Goal: Transaction & Acquisition: Download file/media

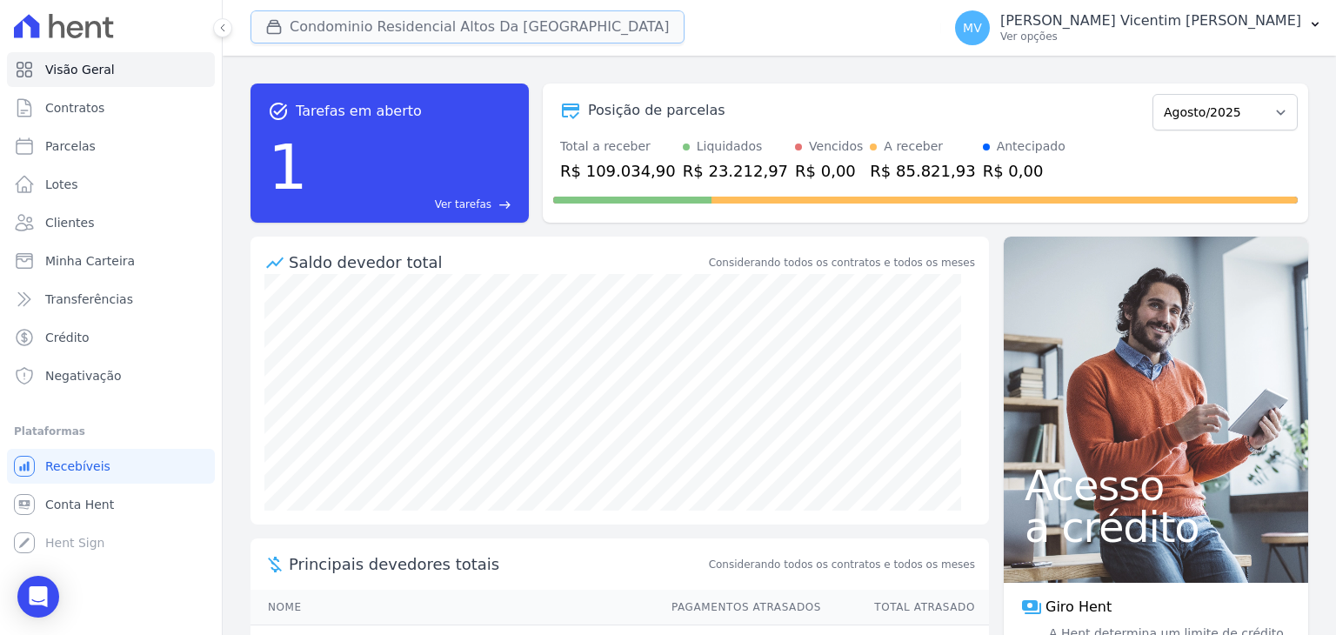
click at [452, 28] on button "Condominio Residencial Altos Da [GEOGRAPHIC_DATA]" at bounding box center [468, 26] width 434 height 33
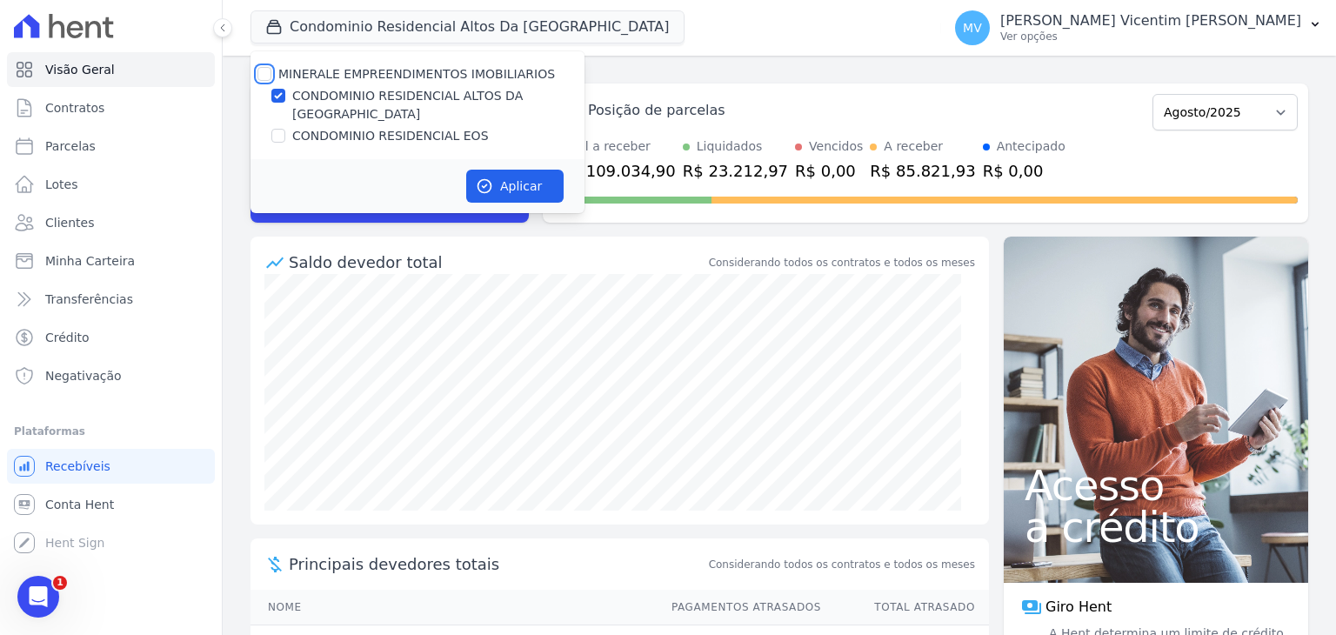
click at [262, 72] on input "MINERALE EMPREENDIMENTOS IMOBILIARIOS" at bounding box center [265, 74] width 14 height 14
checkbox input "true"
click at [262, 72] on input "MINERALE EMPREENDIMENTOS IMOBILIARIOS" at bounding box center [265, 74] width 14 height 14
checkbox input "false"
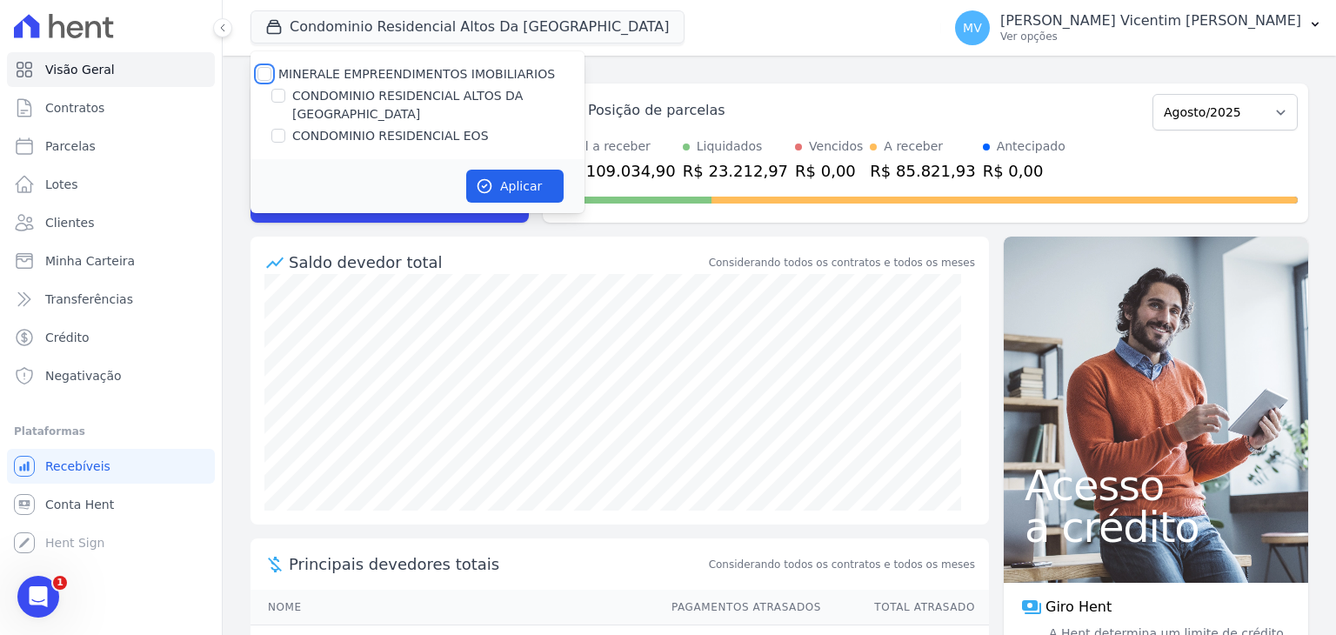
checkbox input "false"
click at [275, 129] on input "CONDOMINIO RESIDENCIAL EOS" at bounding box center [278, 136] width 14 height 14
checkbox input "true"
click at [539, 170] on button "Aplicar" at bounding box center [514, 186] width 97 height 33
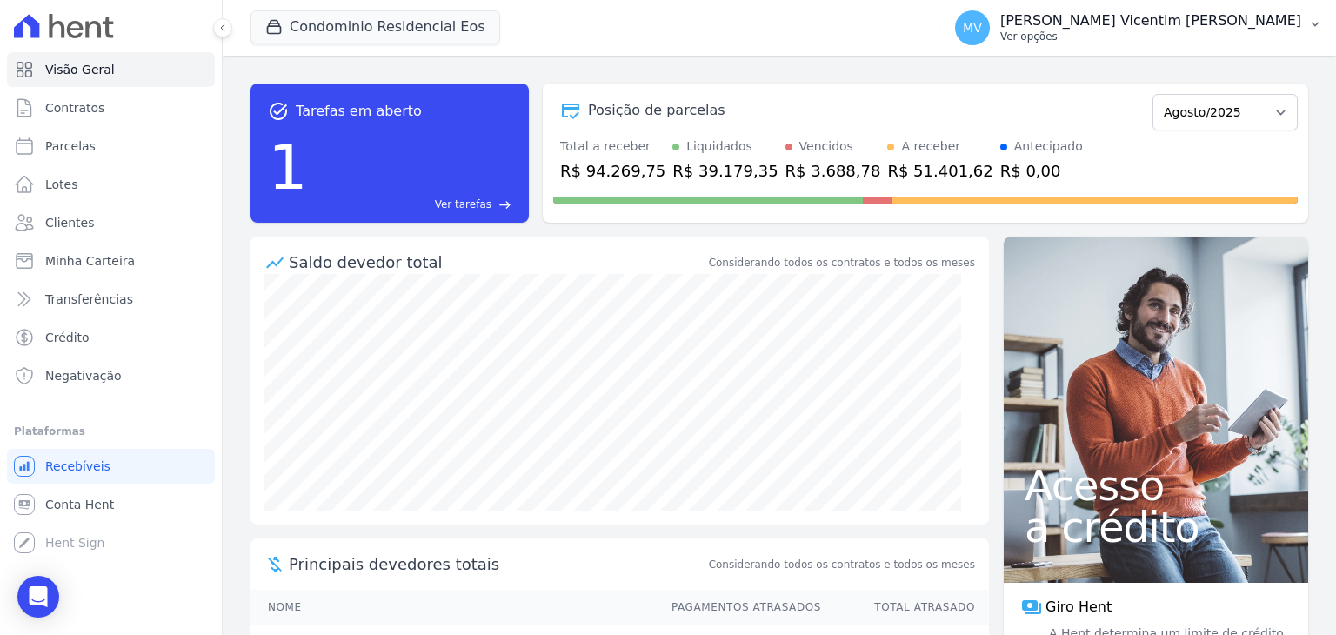
click at [1260, 33] on p "Ver opções" at bounding box center [1151, 37] width 301 height 14
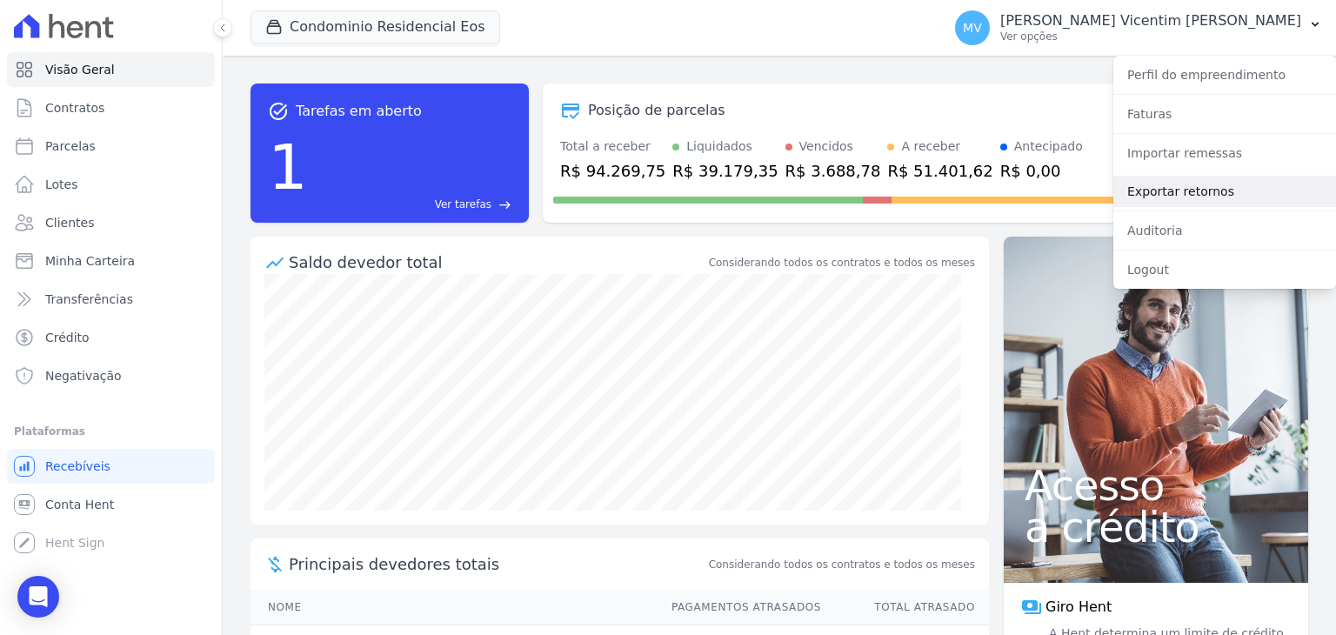
click at [1206, 199] on link "Exportar retornos" at bounding box center [1225, 191] width 223 height 31
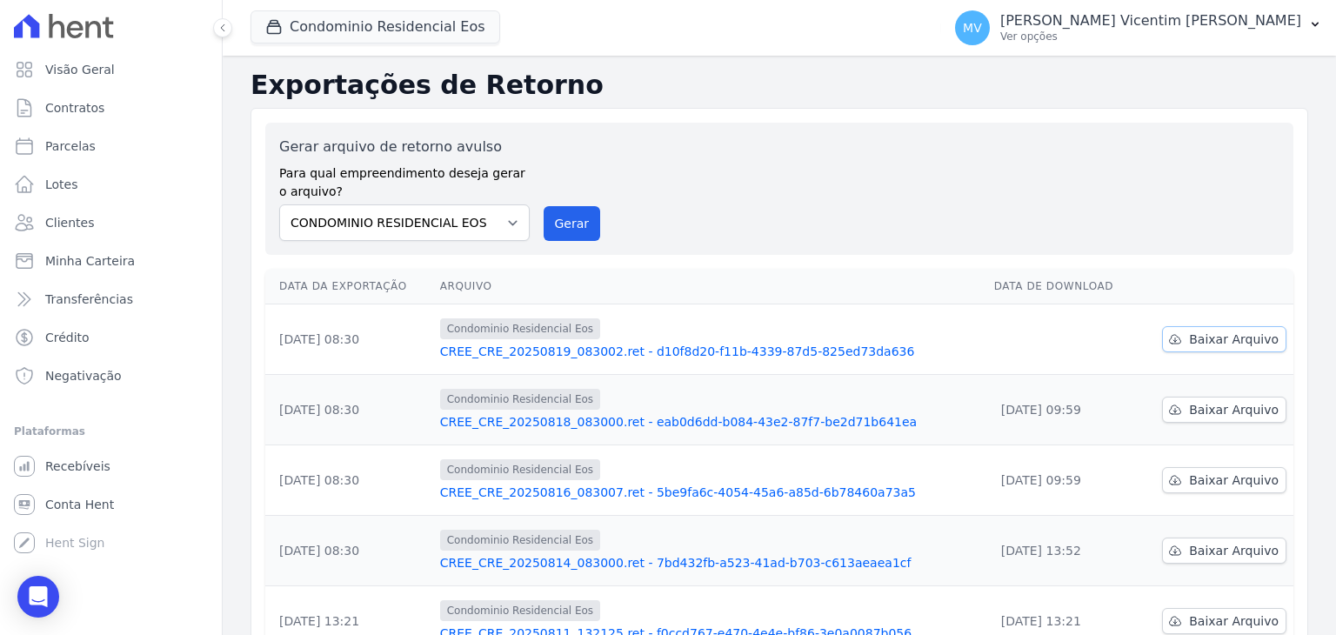
click at [1197, 336] on span "Baixar Arquivo" at bounding box center [1234, 339] width 90 height 17
click at [408, 26] on button "Condominio Residencial Eos" at bounding box center [376, 26] width 250 height 33
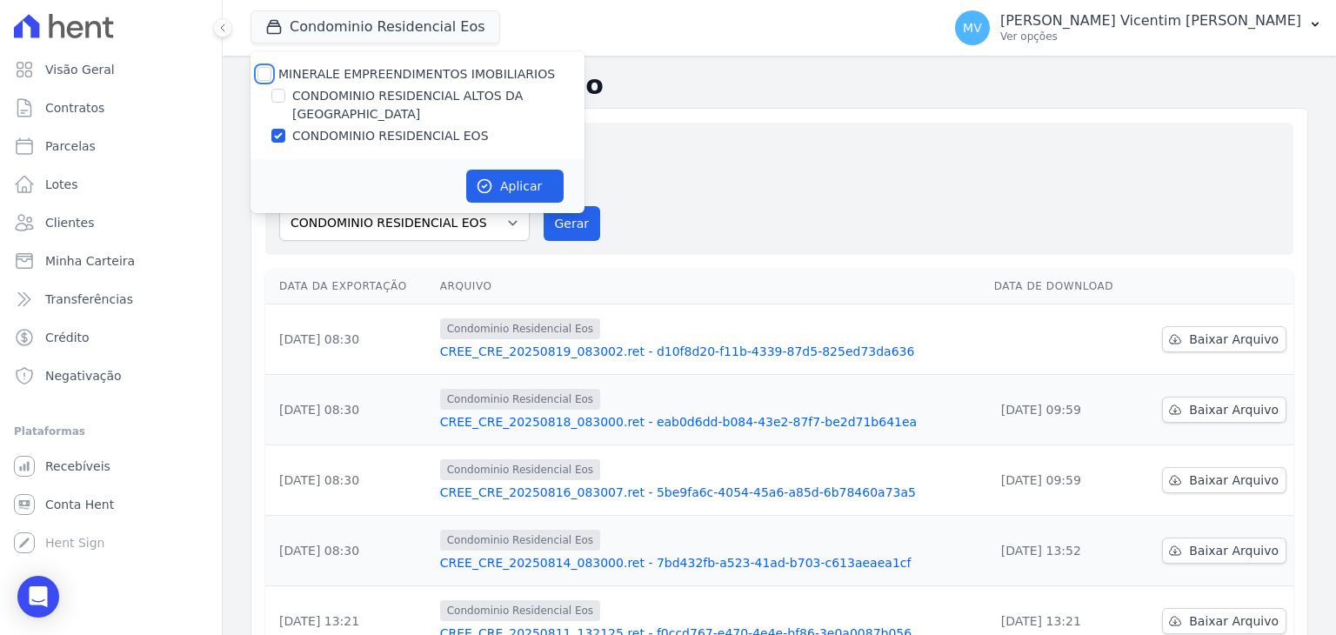
click at [262, 71] on input "MINERALE EMPREENDIMENTOS IMOBILIARIOS" at bounding box center [265, 74] width 14 height 14
checkbox input "true"
click at [262, 71] on input "MINERALE EMPREENDIMENTOS IMOBILIARIOS" at bounding box center [265, 74] width 14 height 14
checkbox input "false"
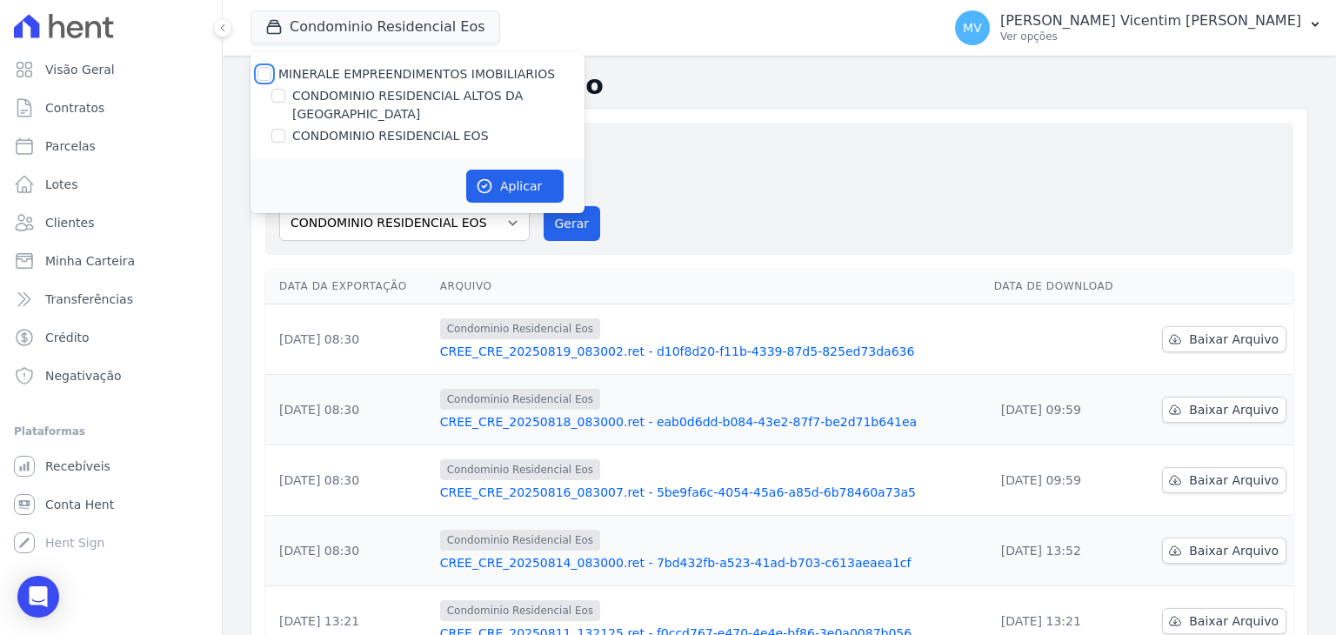
checkbox input "false"
click at [285, 99] on input "CONDOMINIO RESIDENCIAL ALTOS DA [GEOGRAPHIC_DATA]" at bounding box center [278, 96] width 14 height 14
checkbox input "true"
click at [501, 170] on button "Aplicar" at bounding box center [514, 186] width 97 height 33
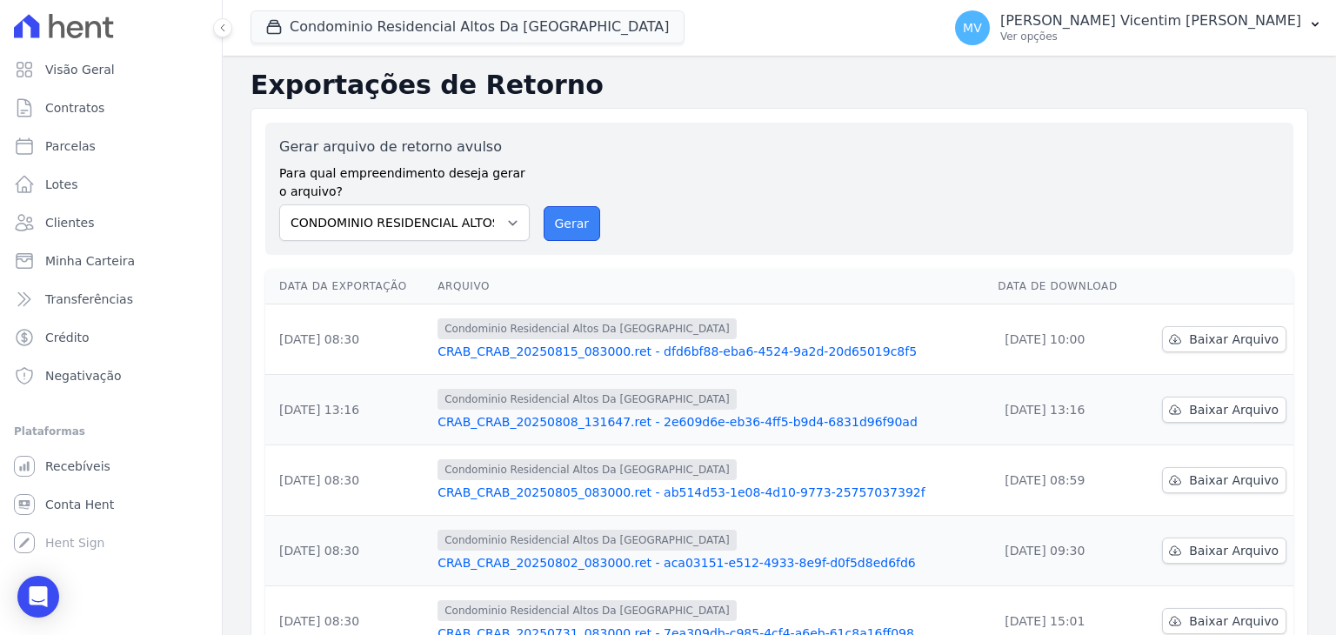
click at [554, 232] on button "Gerar" at bounding box center [572, 223] width 57 height 35
